Goal: Task Accomplishment & Management: Use online tool/utility

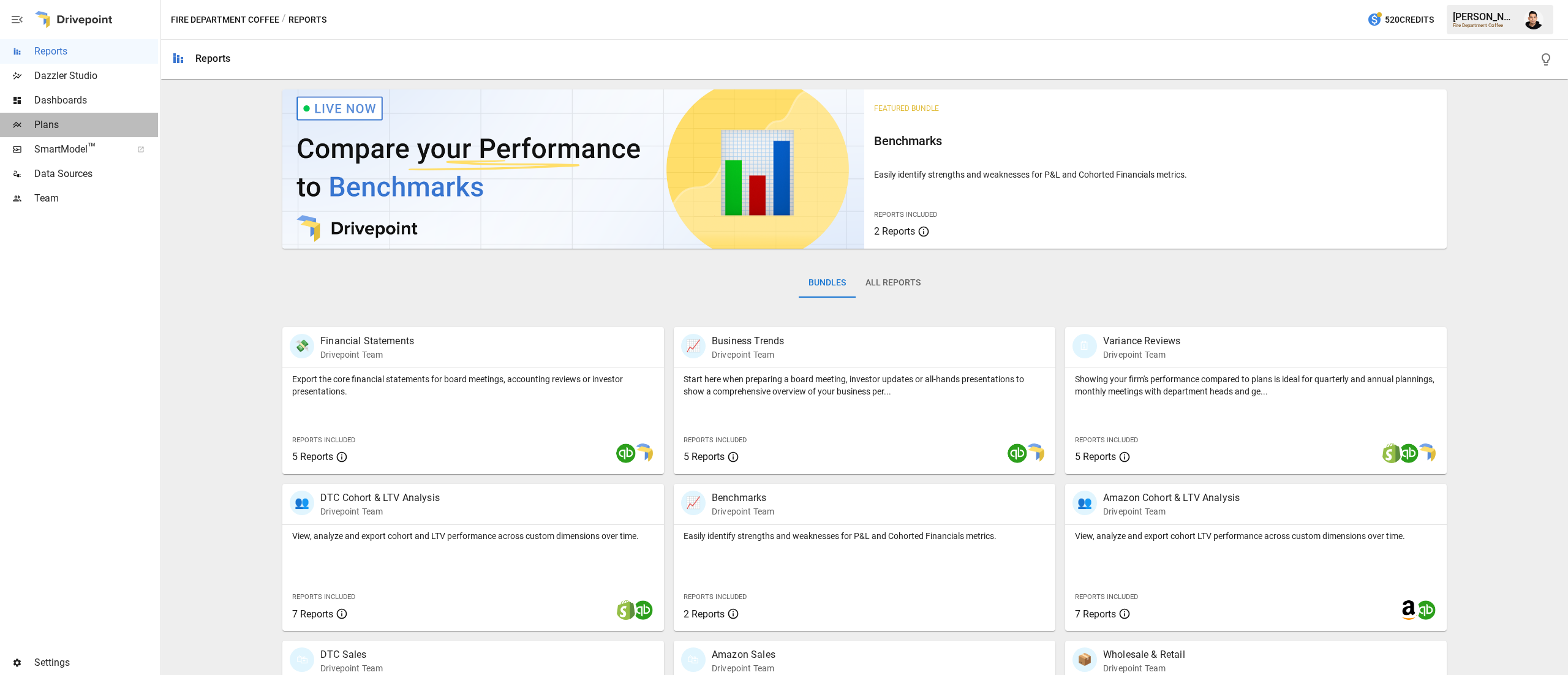
click at [75, 126] on span "Plans" at bounding box center [96, 124] width 123 height 14
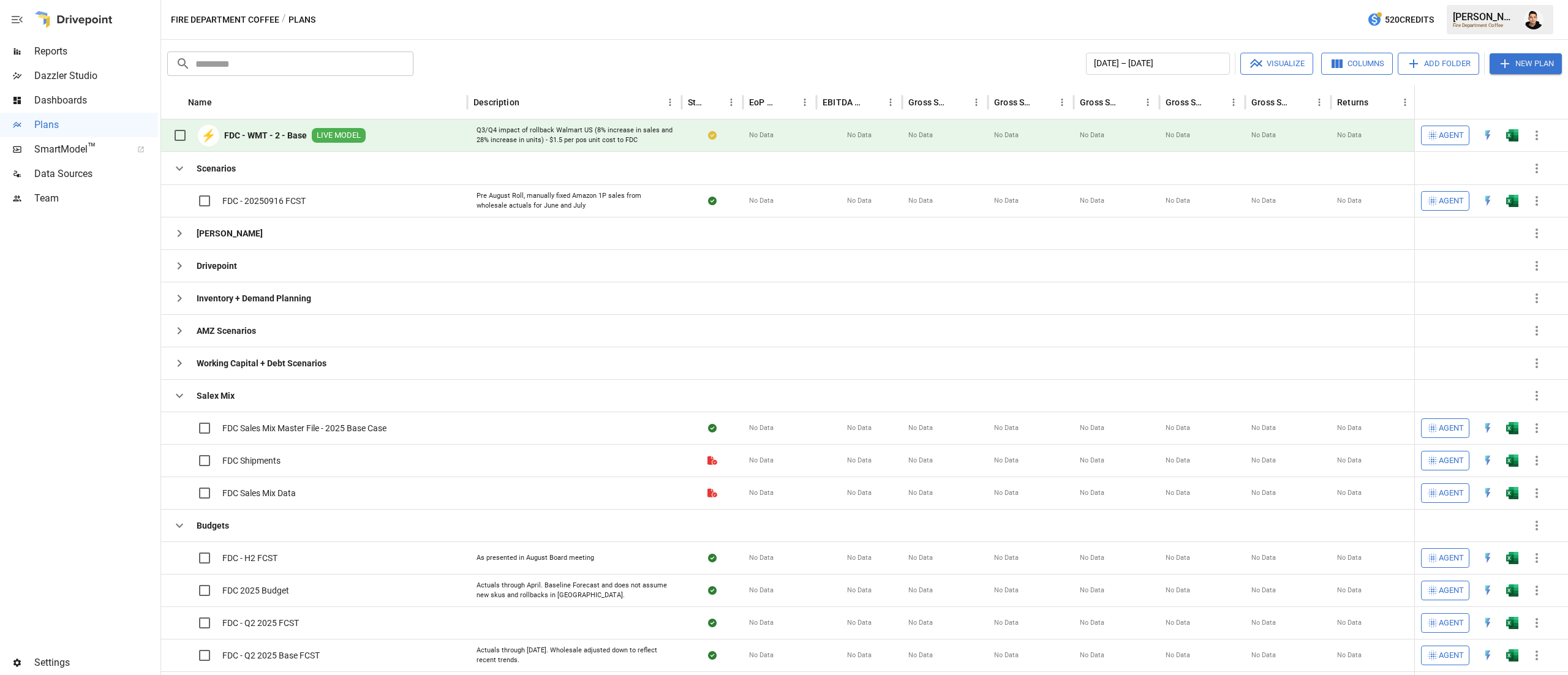
click at [1503, 146] on div at bounding box center [1512, 135] width 25 height 32
click at [1520, 132] on button "button" at bounding box center [1512, 135] width 39 height 19
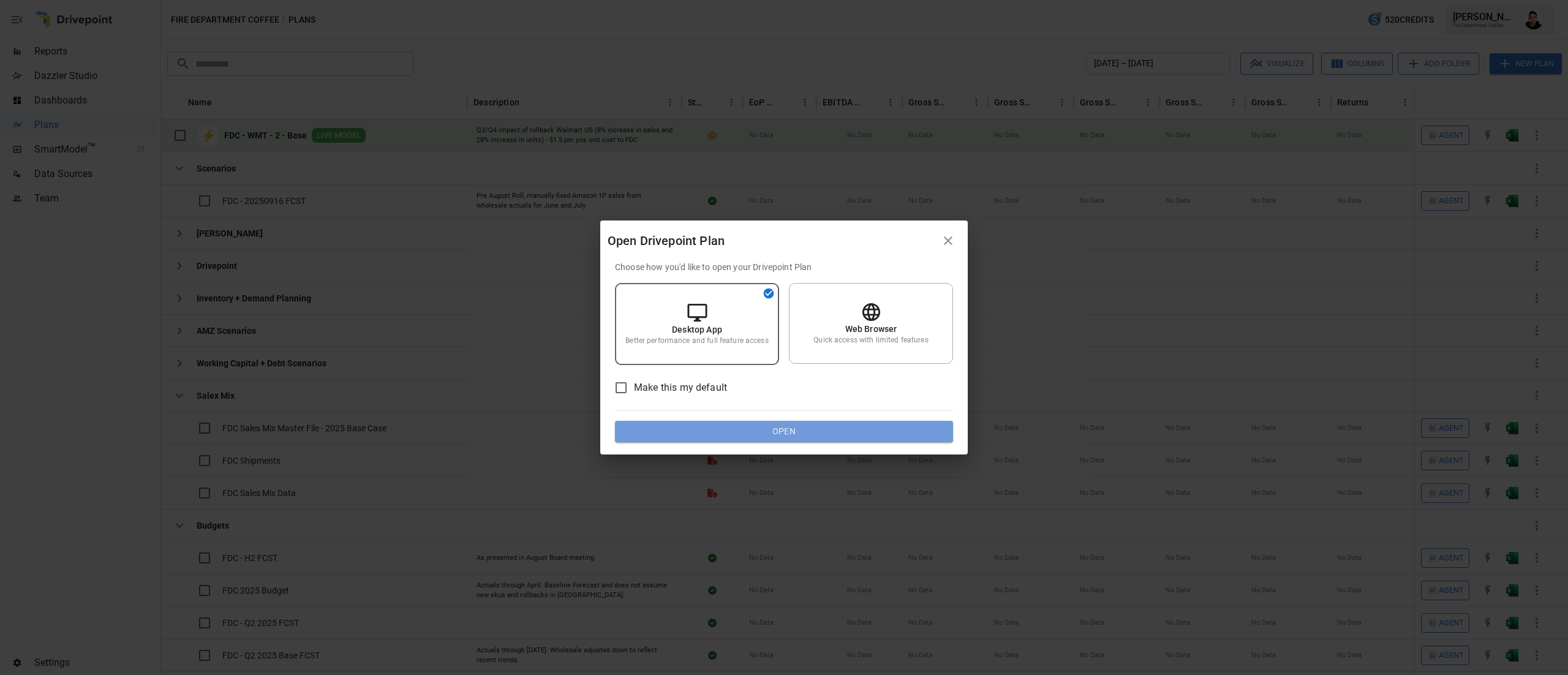
click at [916, 436] on button "Open" at bounding box center [784, 431] width 338 height 22
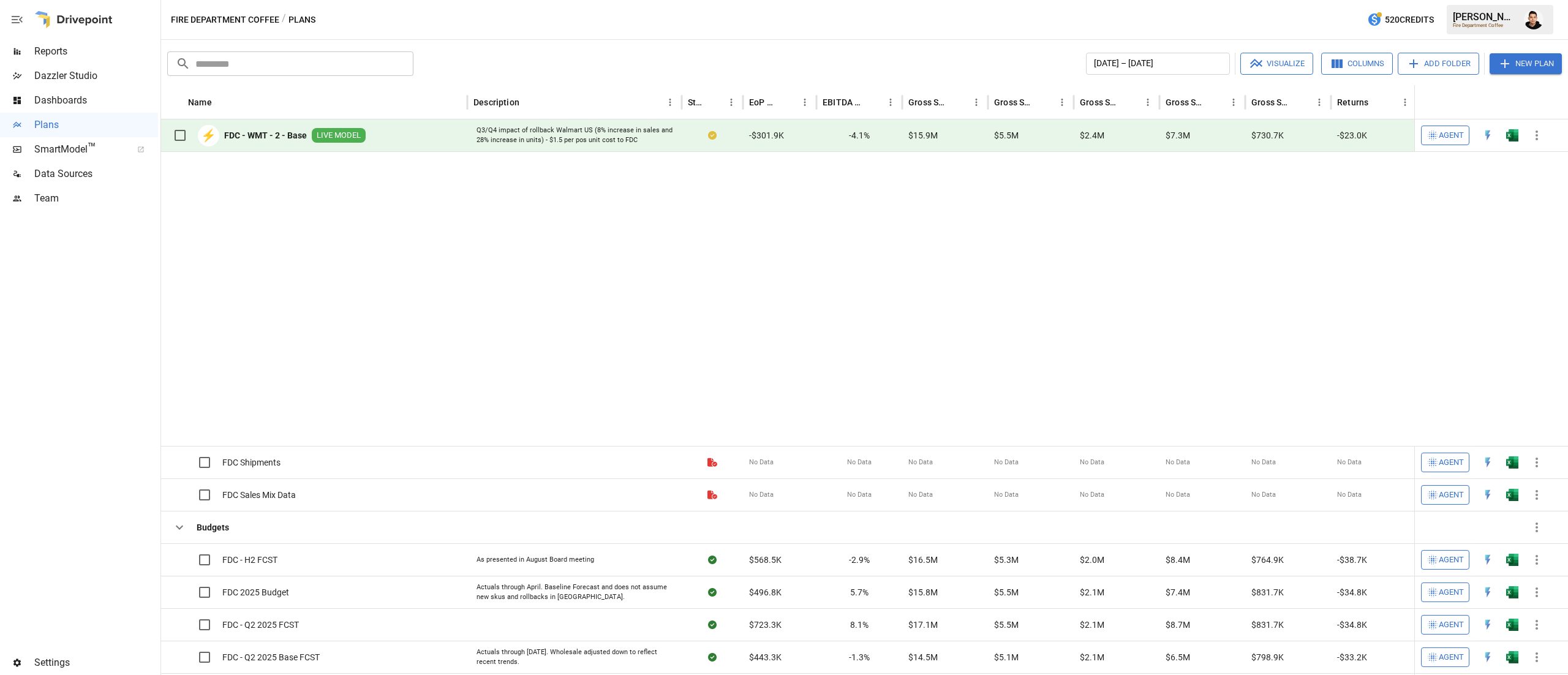
click at [1537, 63] on button "New Plan" at bounding box center [1525, 64] width 72 height 21
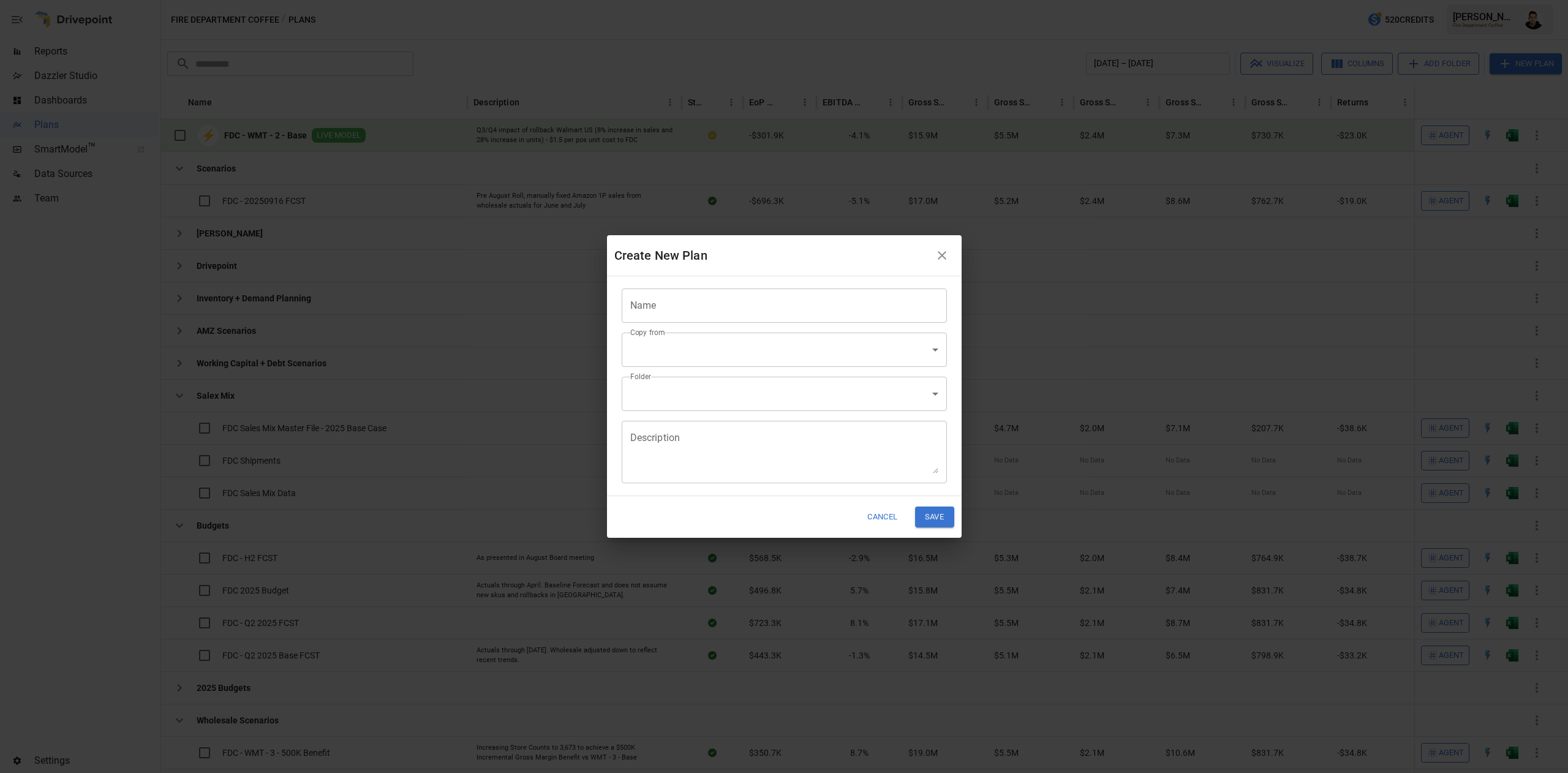
scroll to position [253, 0]
click at [857, 0] on body "Reports Dazzler Studio Dashboards Plans SmartModel ™ Data Sources Team Settings…" at bounding box center [784, 0] width 1568 height 0
click at [954, 257] on button "button" at bounding box center [942, 256] width 25 height 25
